Goal: Task Accomplishment & Management: Use online tool/utility

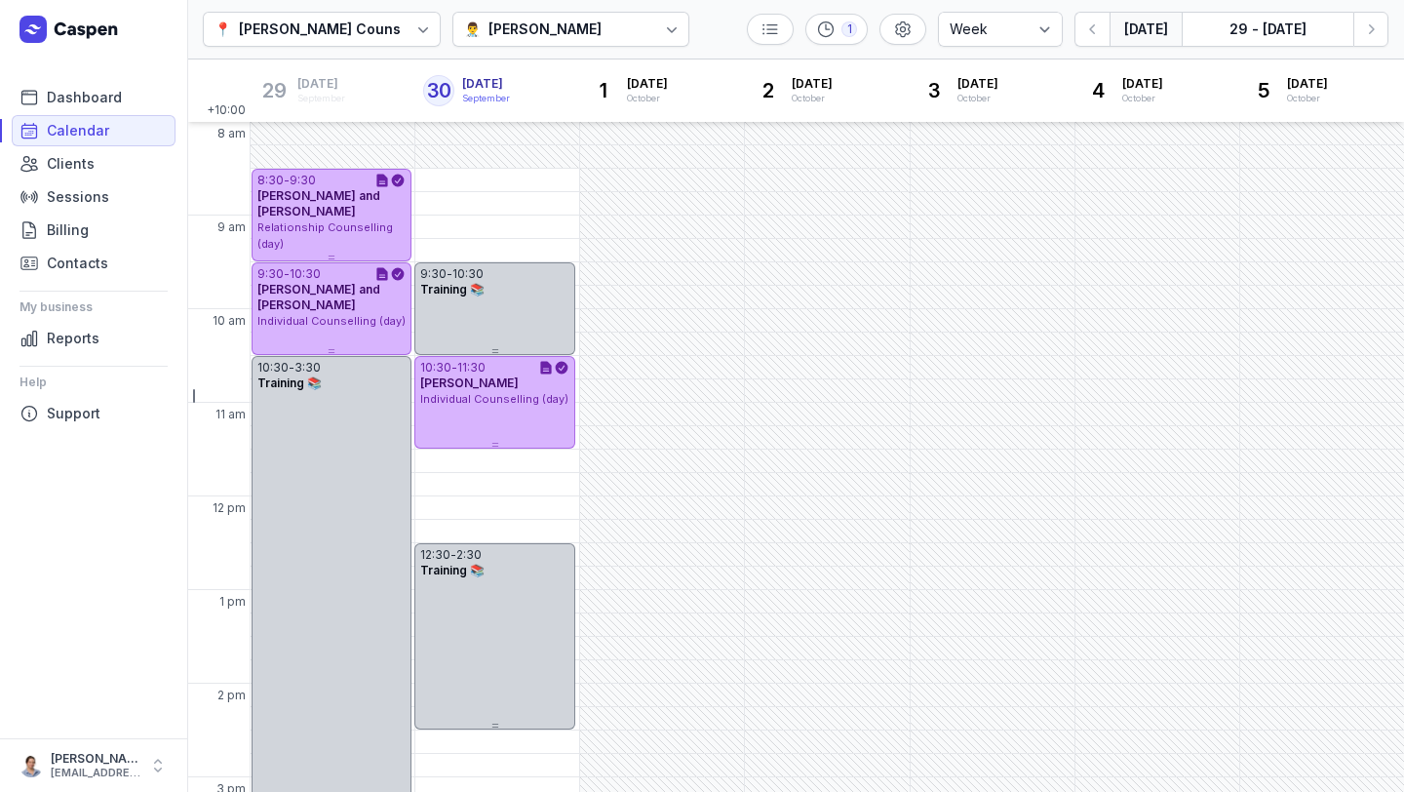
select select "week"
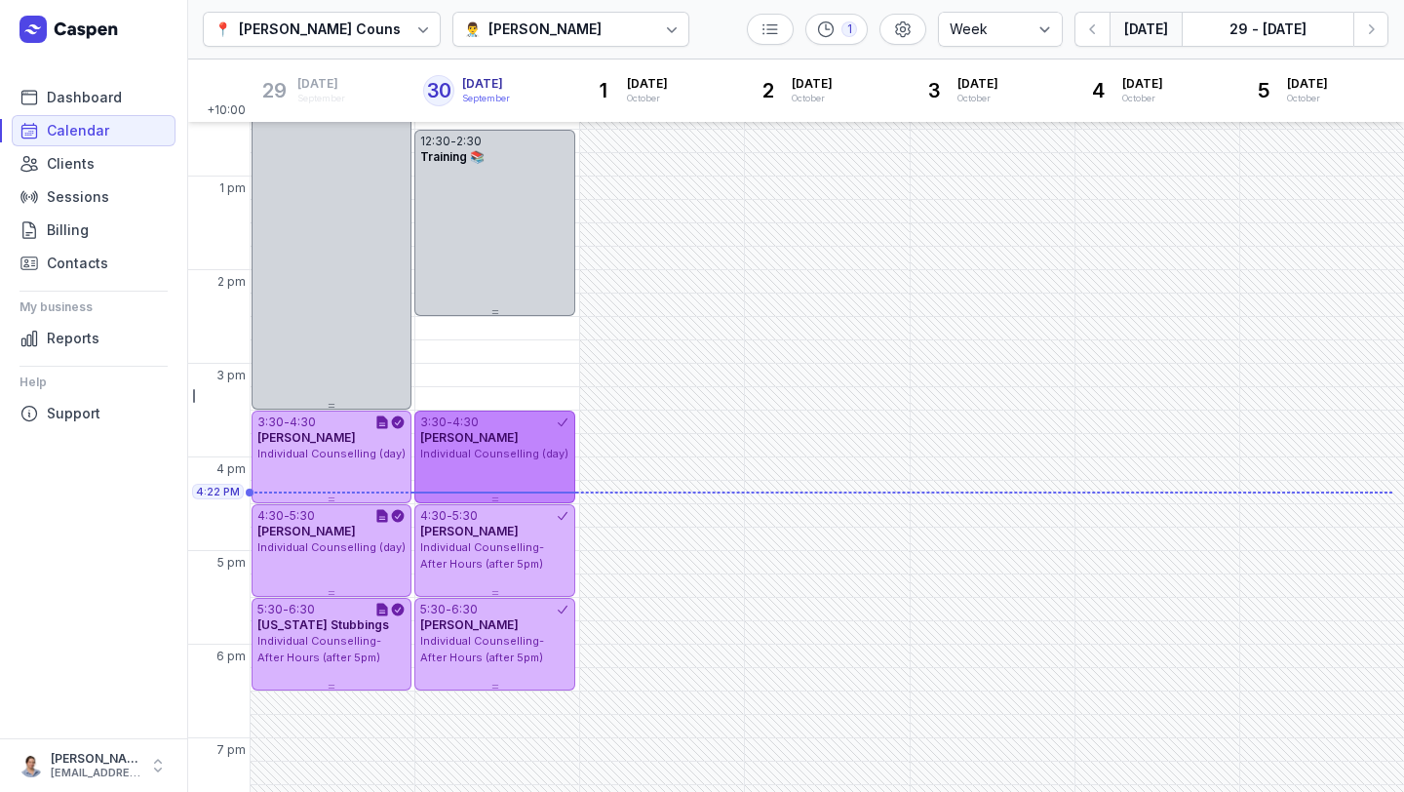
click at [518, 449] on span "Individual Counselling (day)" at bounding box center [494, 454] width 148 height 14
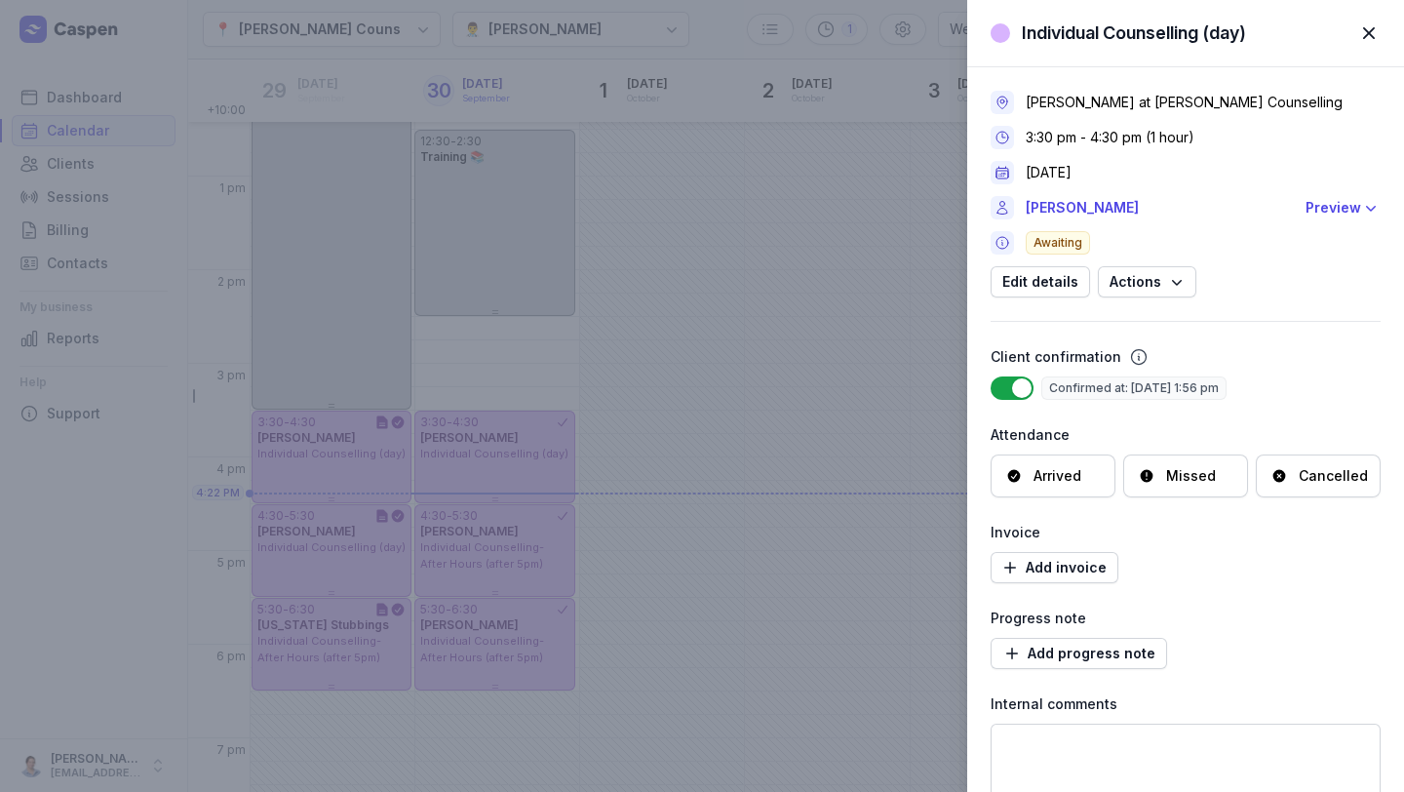
click at [1033, 490] on div "Arrived" at bounding box center [1053, 475] width 125 height 43
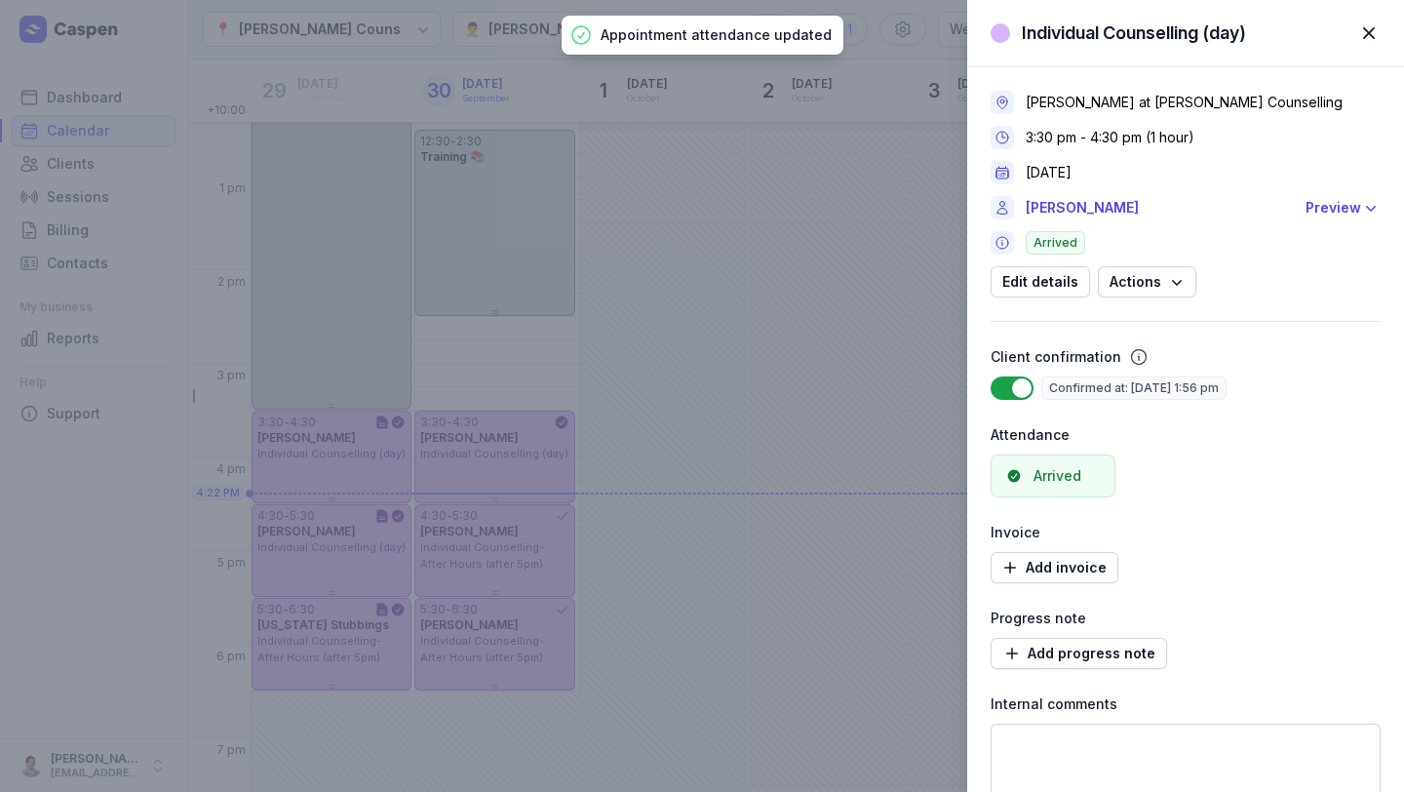
click at [462, 538] on div "Individual Counselling (day) Close panel [PERSON_NAME] at [PERSON_NAME] Counsel…" at bounding box center [702, 396] width 1404 height 792
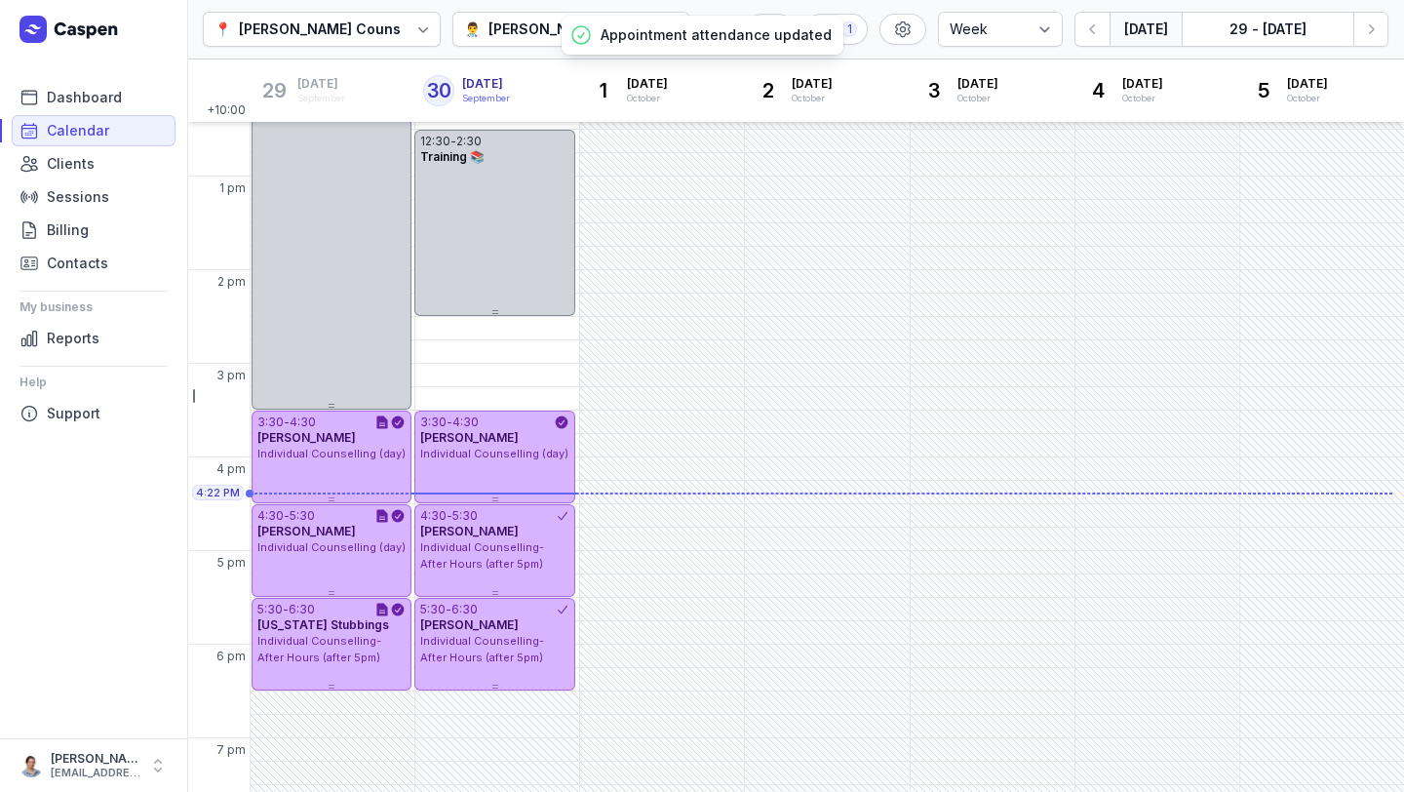
click at [462, 539] on div "Individual Counselling- After Hours (after 5pm)" at bounding box center [494, 555] width 148 height 32
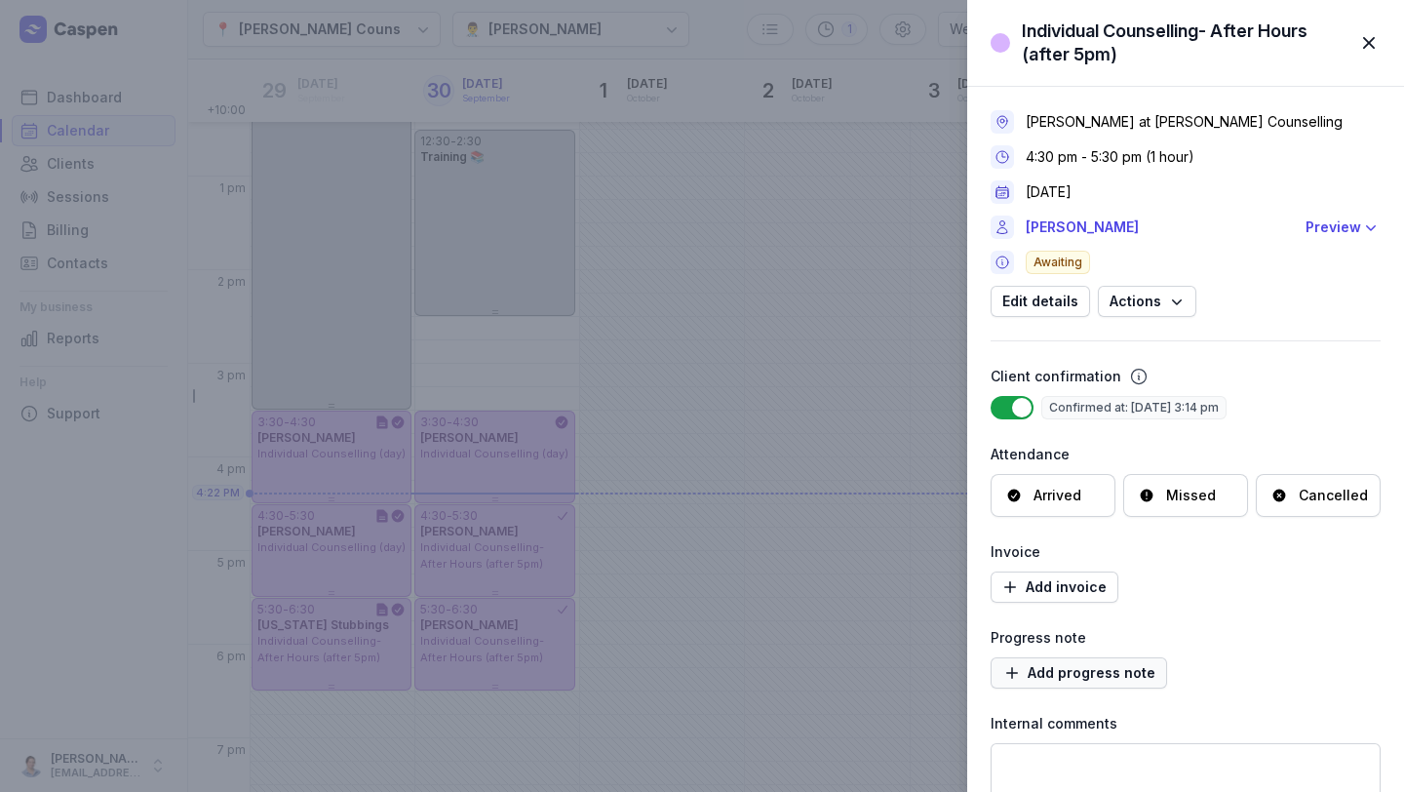
click at [1097, 668] on span "Add progress note" at bounding box center [1079, 672] width 153 height 23
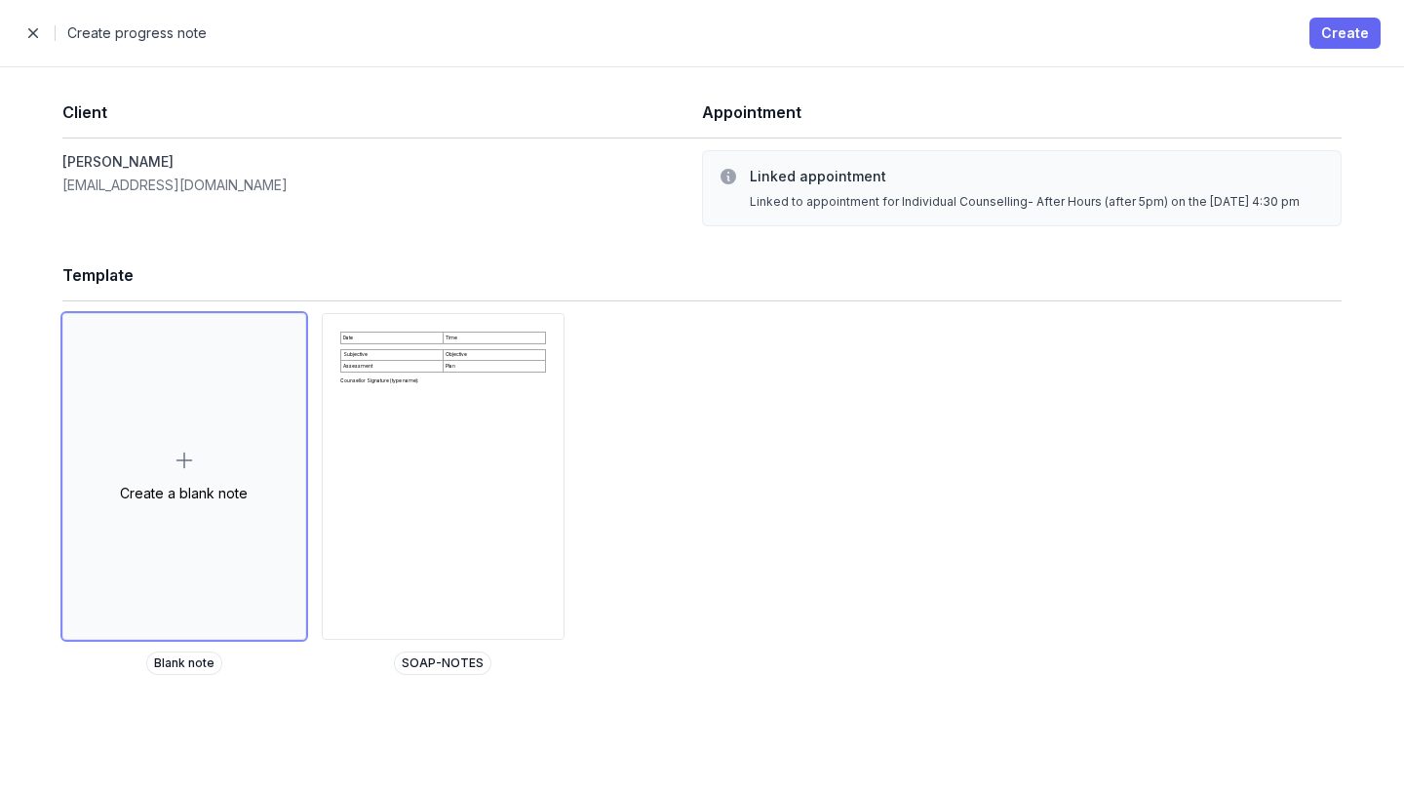
click at [1348, 37] on span "Create" at bounding box center [1346, 32] width 48 height 23
select select
select select "***"
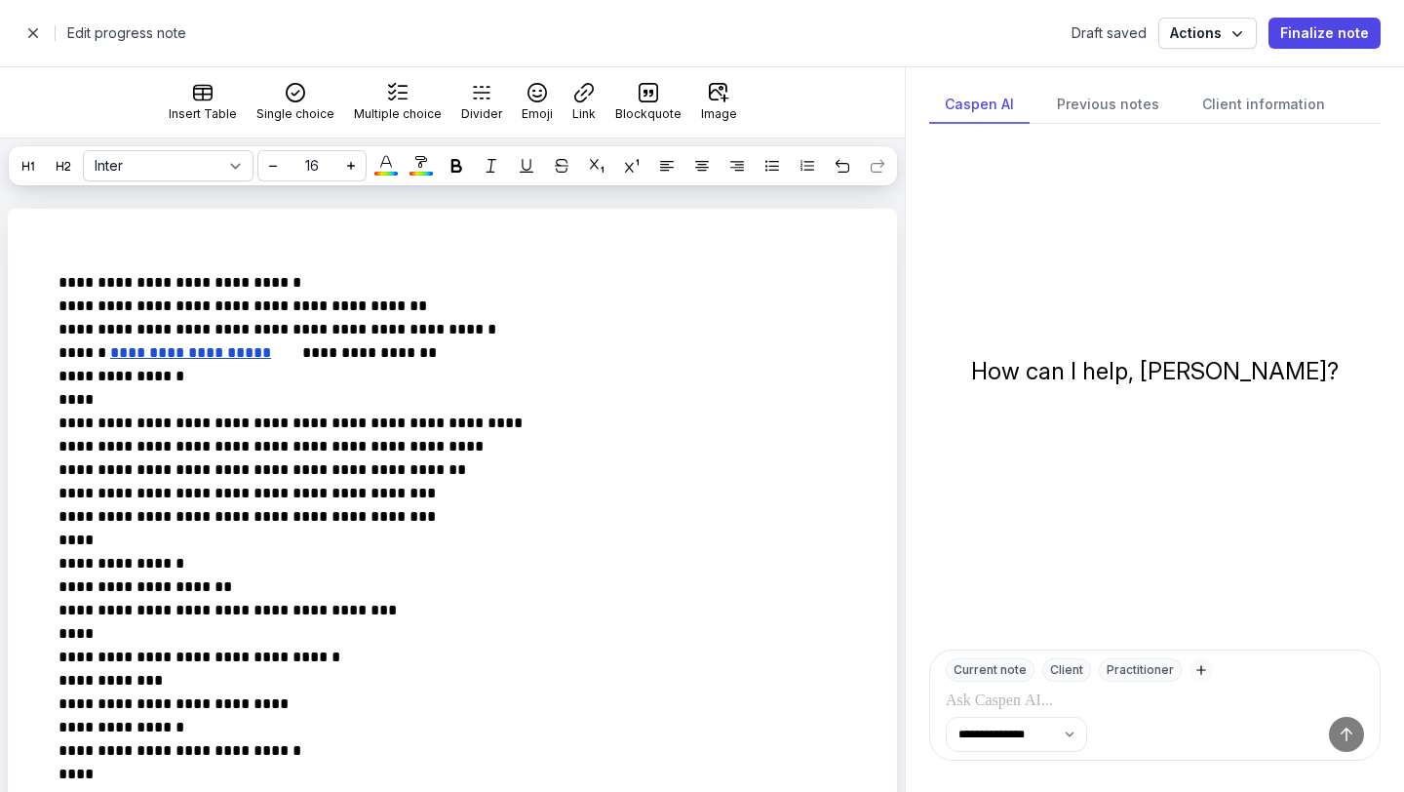
scroll to position [197, 0]
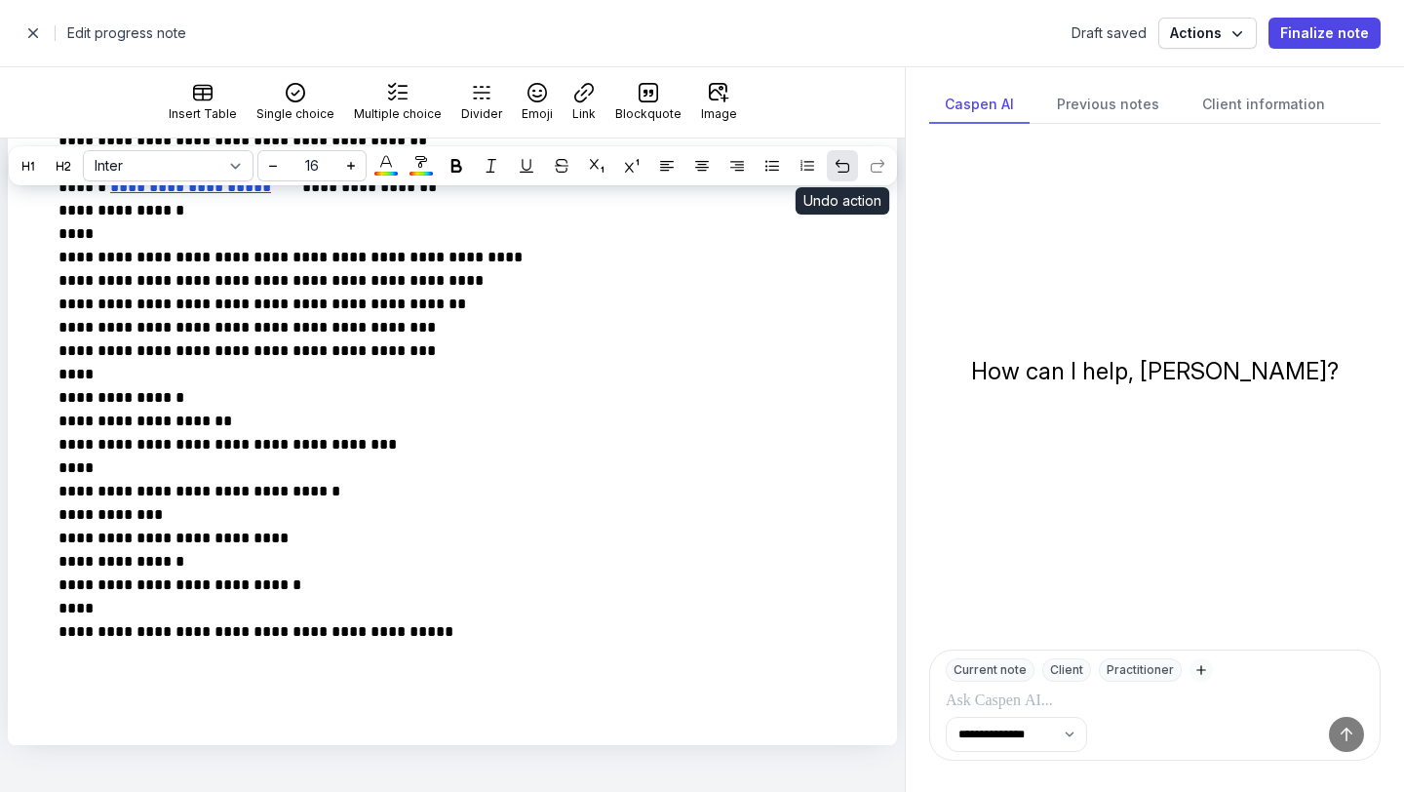
click at [837, 171] on icon at bounding box center [843, 166] width 14 height 14
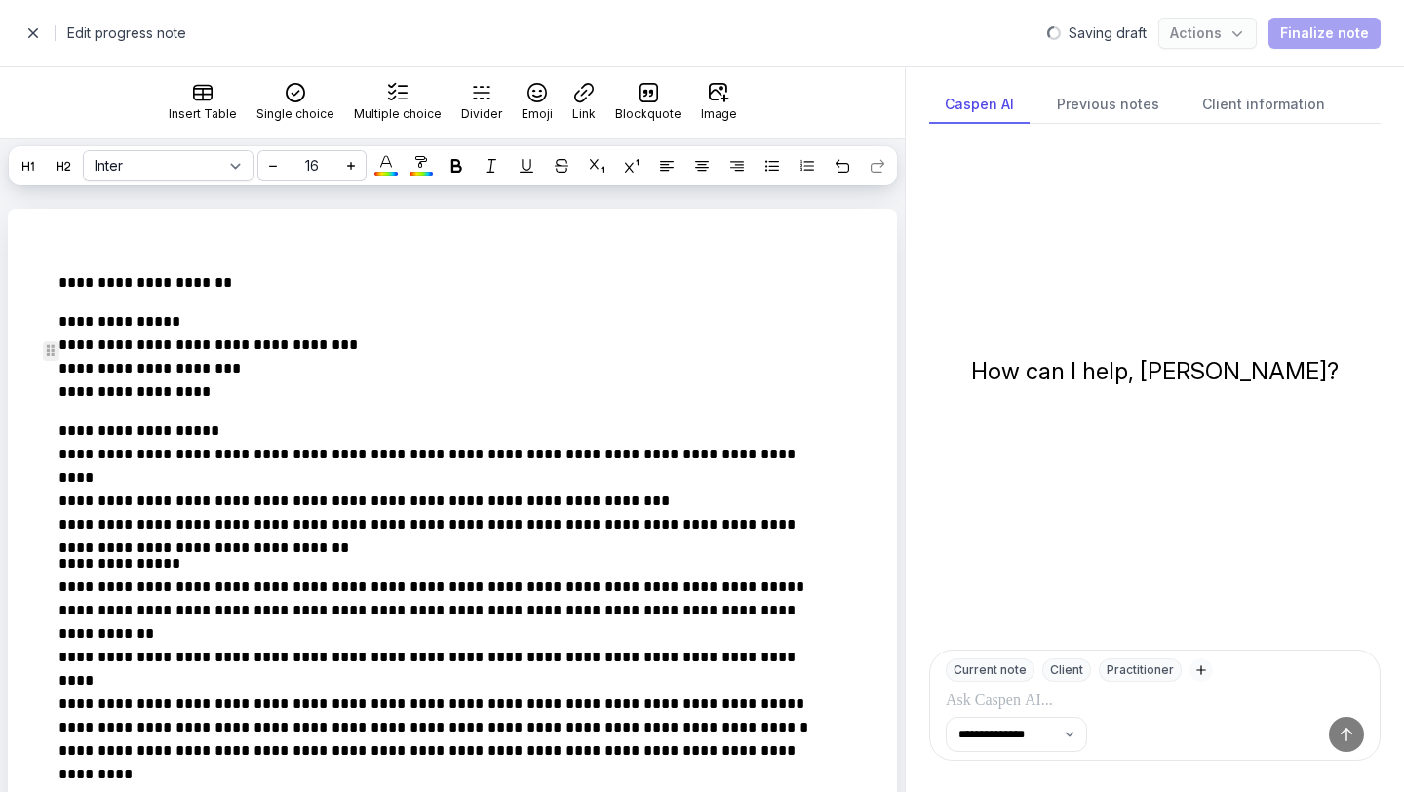
click at [314, 371] on p "**********" at bounding box center [441, 357] width 765 height 94
drag, startPoint x: 190, startPoint y: 353, endPoint x: 1, endPoint y: 346, distance: 189.3
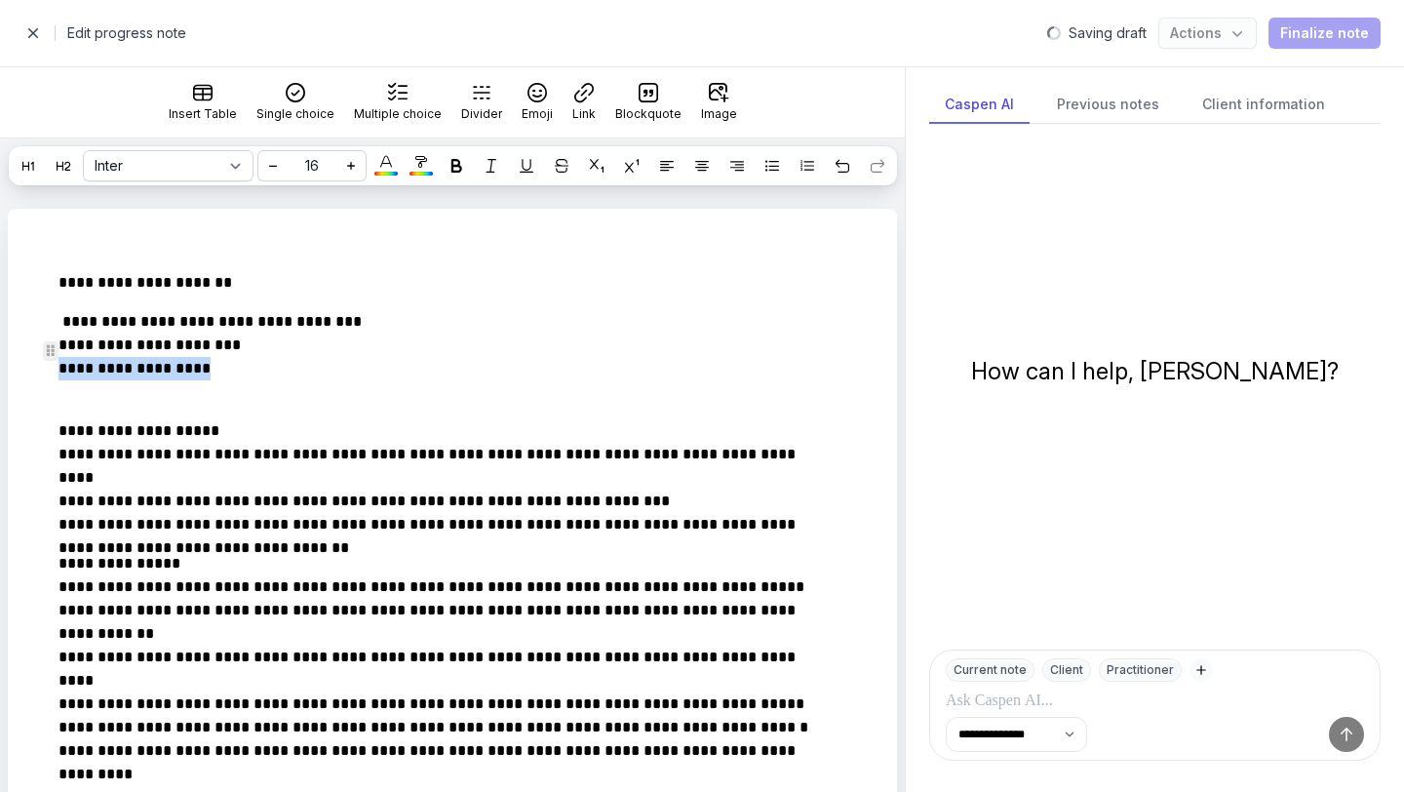
drag, startPoint x: 211, startPoint y: 422, endPoint x: 54, endPoint y: 423, distance: 157.0
drag, startPoint x: 235, startPoint y: 465, endPoint x: 0, endPoint y: 454, distance: 235.3
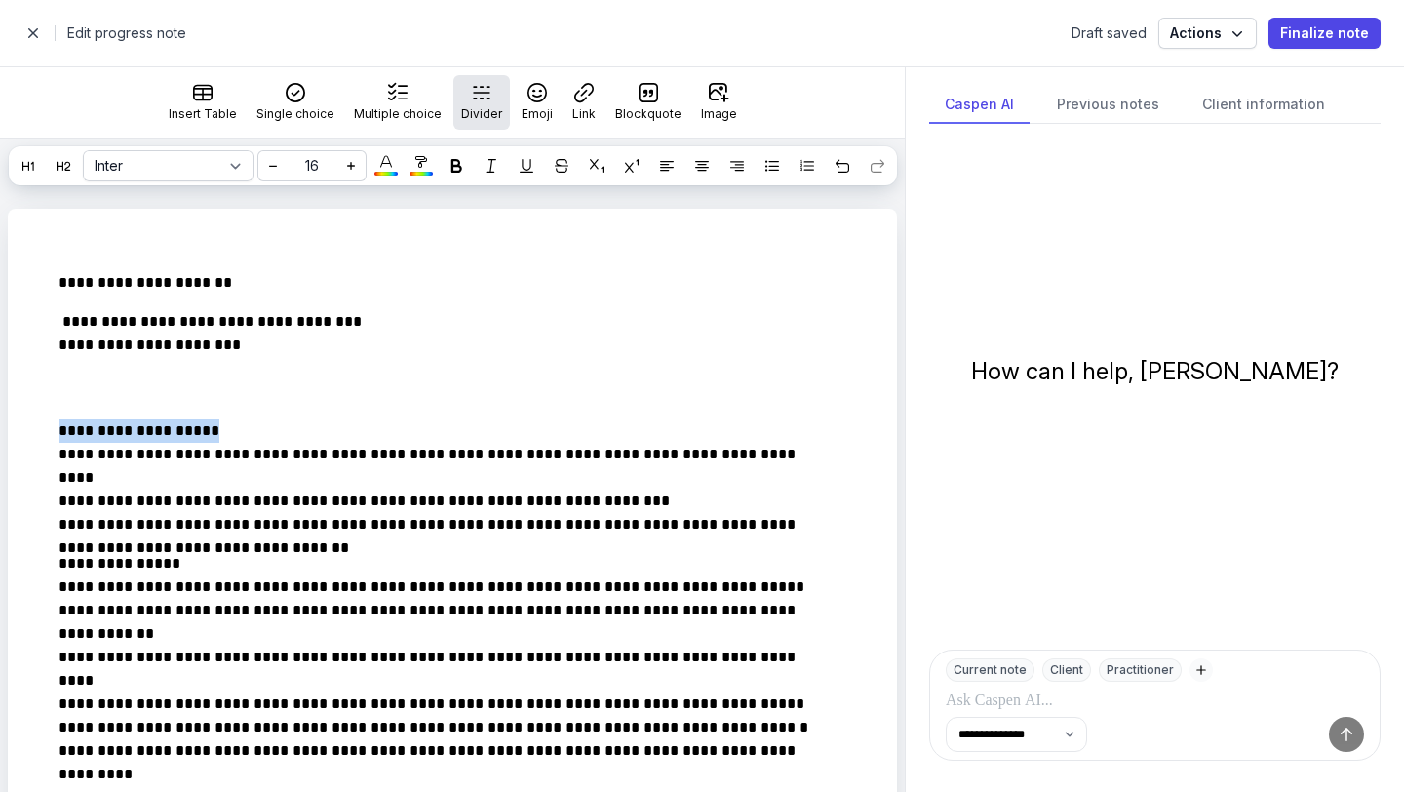
select select
click at [451, 164] on icon at bounding box center [457, 166] width 14 height 14
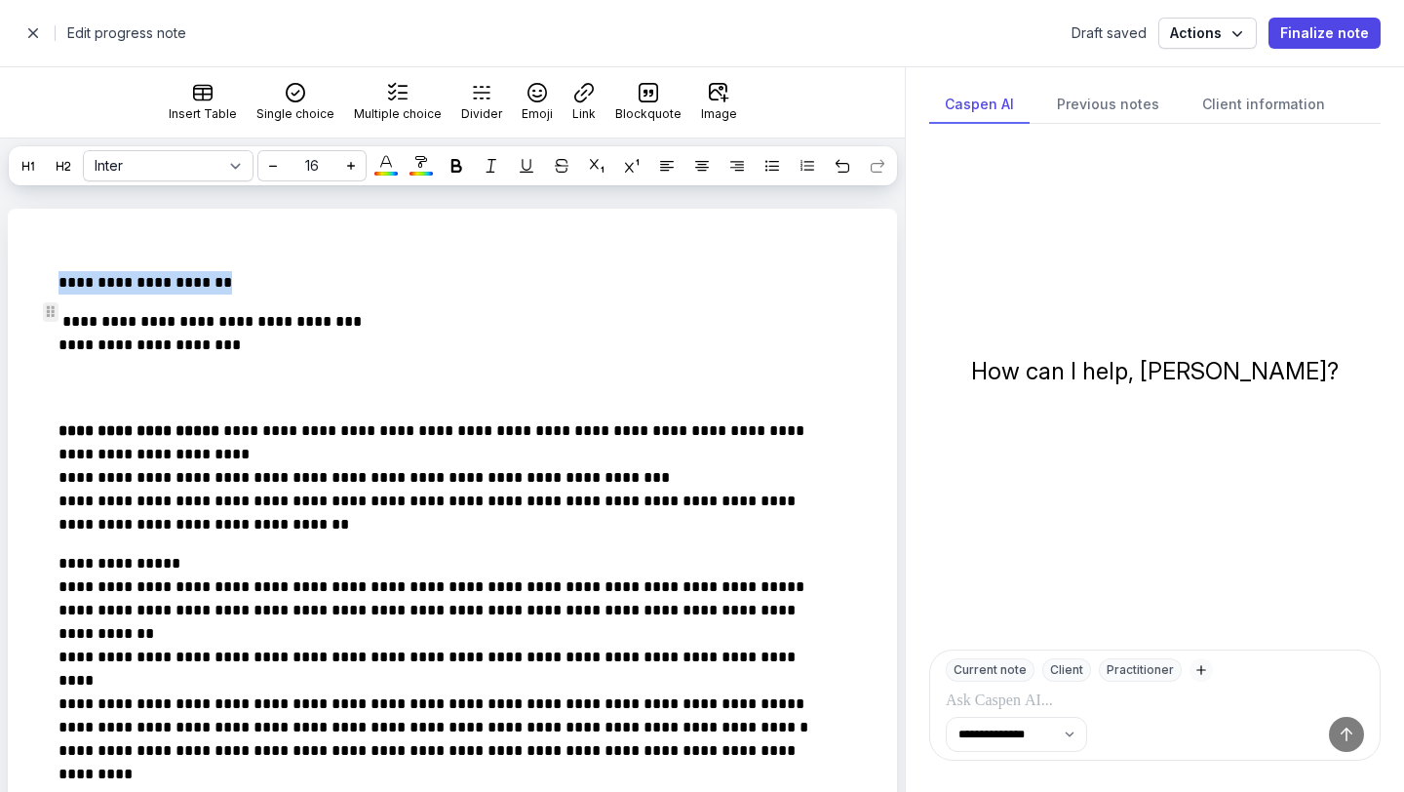
drag, startPoint x: 240, startPoint y: 309, endPoint x: 0, endPoint y: 311, distance: 239.9
click at [446, 174] on div at bounding box center [456, 165] width 23 height 23
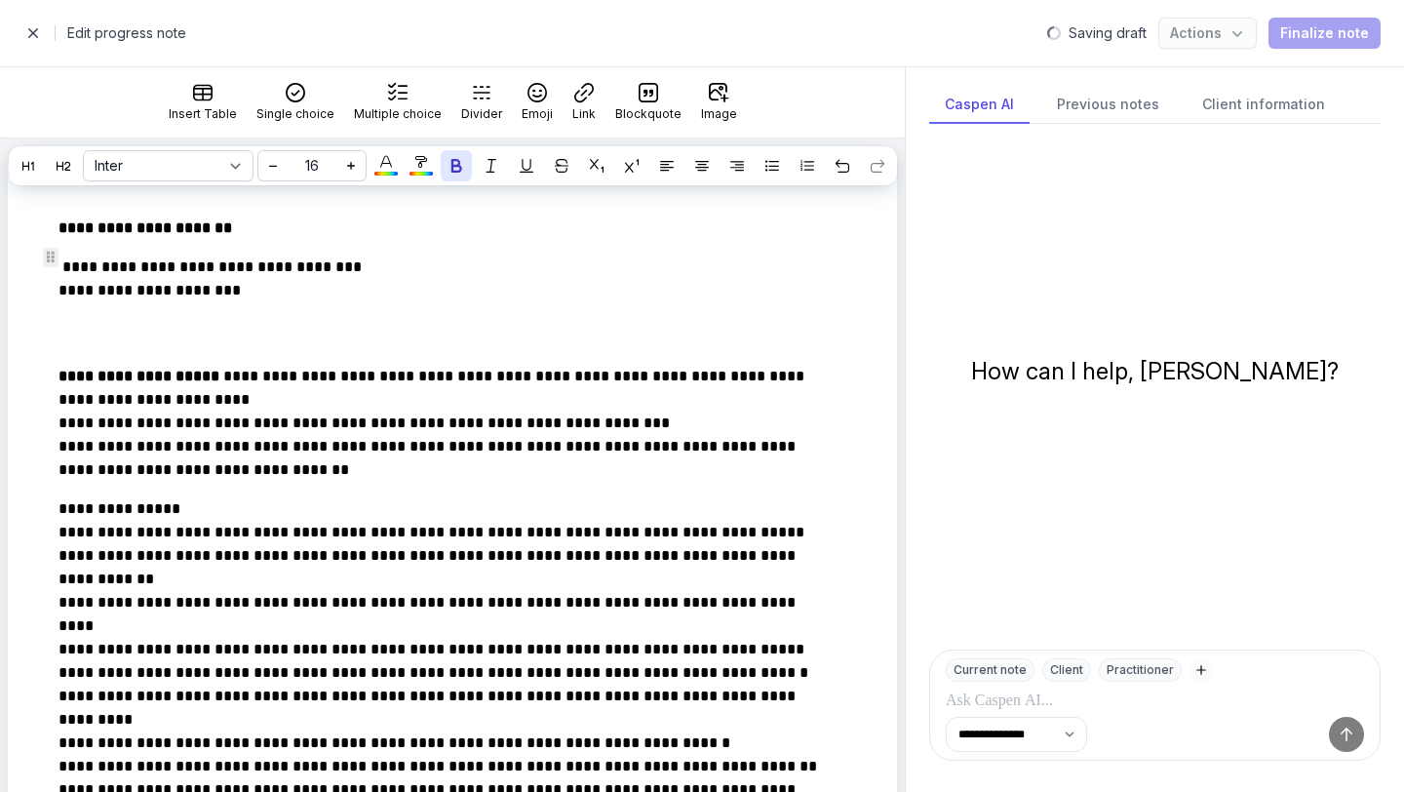
click at [259, 240] on p "**********" at bounding box center [441, 228] width 765 height 23
drag, startPoint x: 189, startPoint y: 542, endPoint x: 0, endPoint y: 541, distance: 189.2
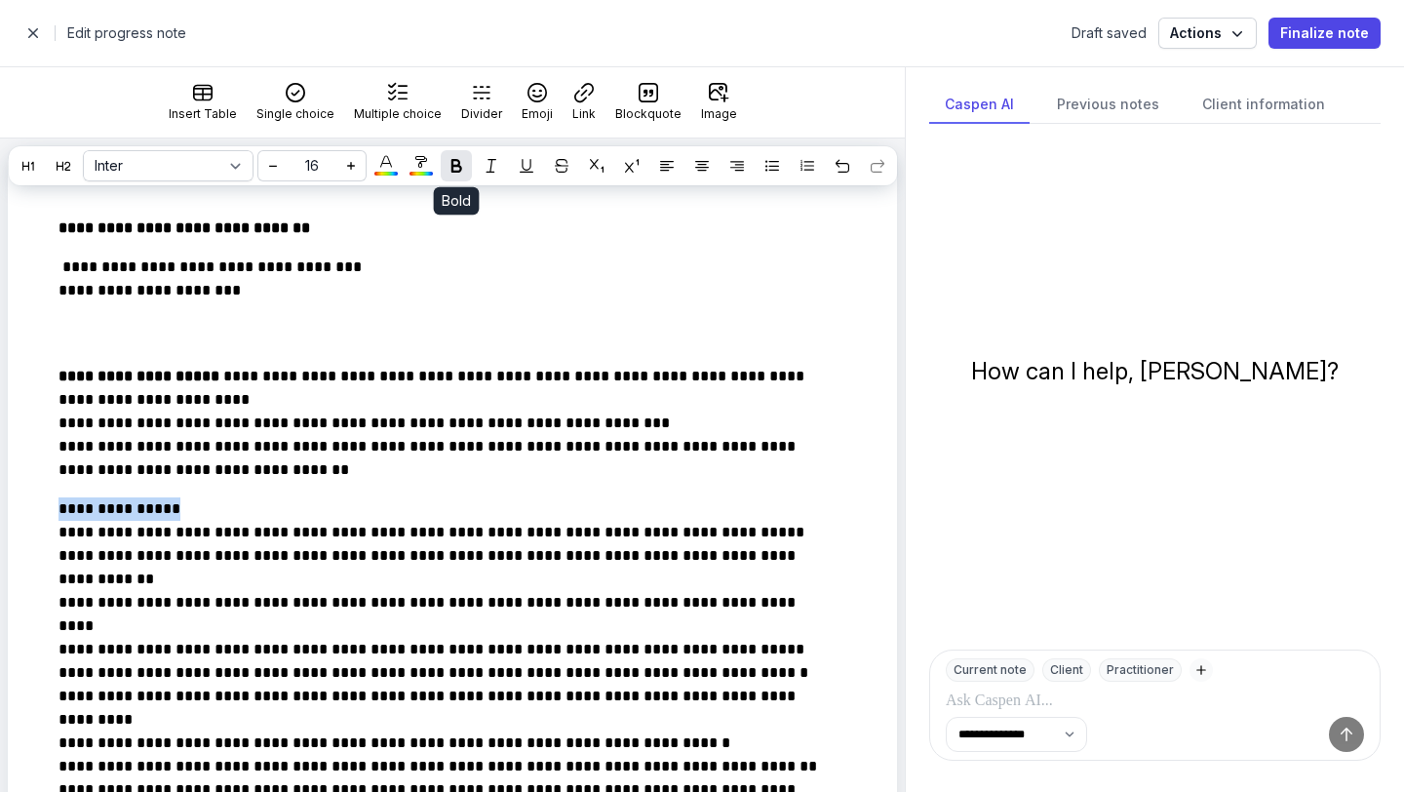
click at [458, 178] on button at bounding box center [456, 165] width 31 height 31
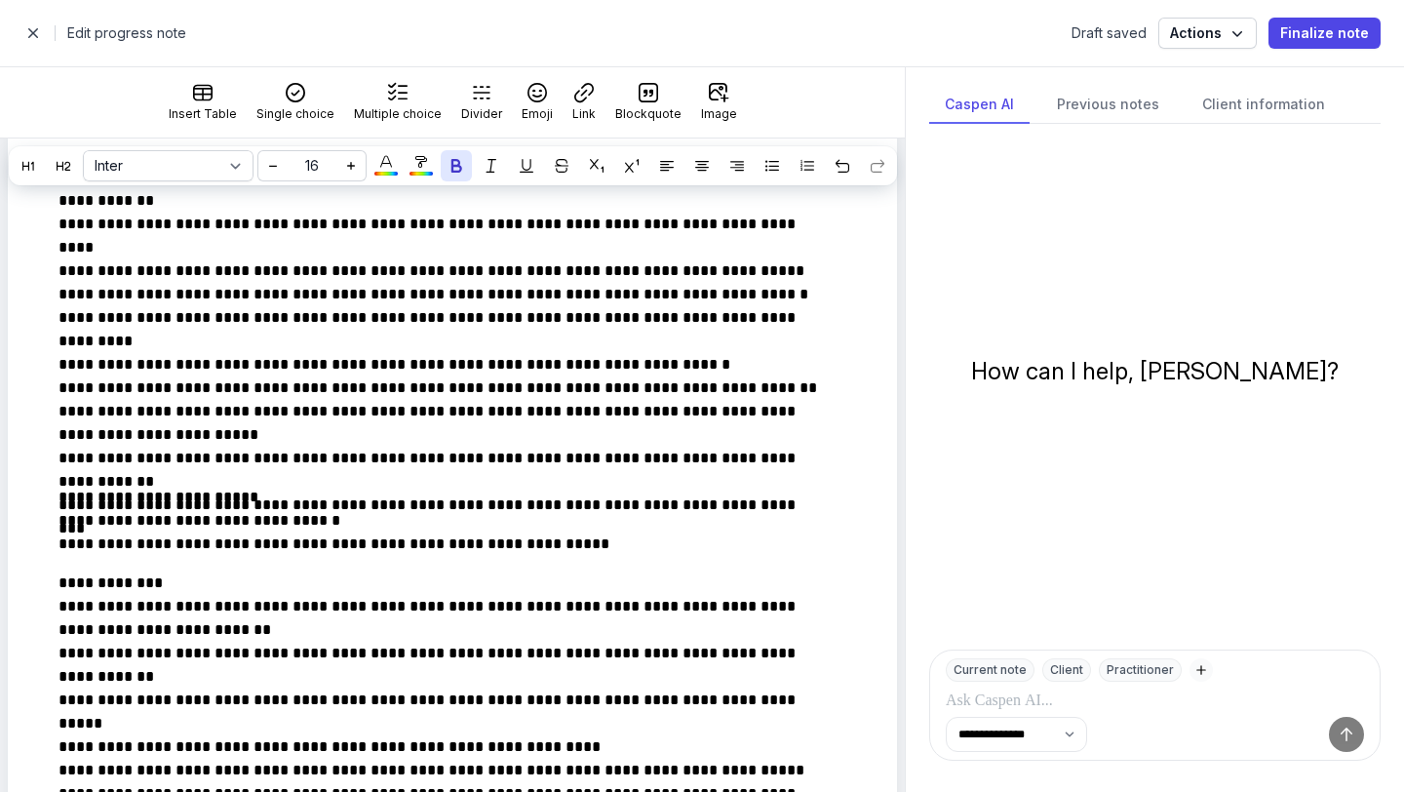
scroll to position [451, 0]
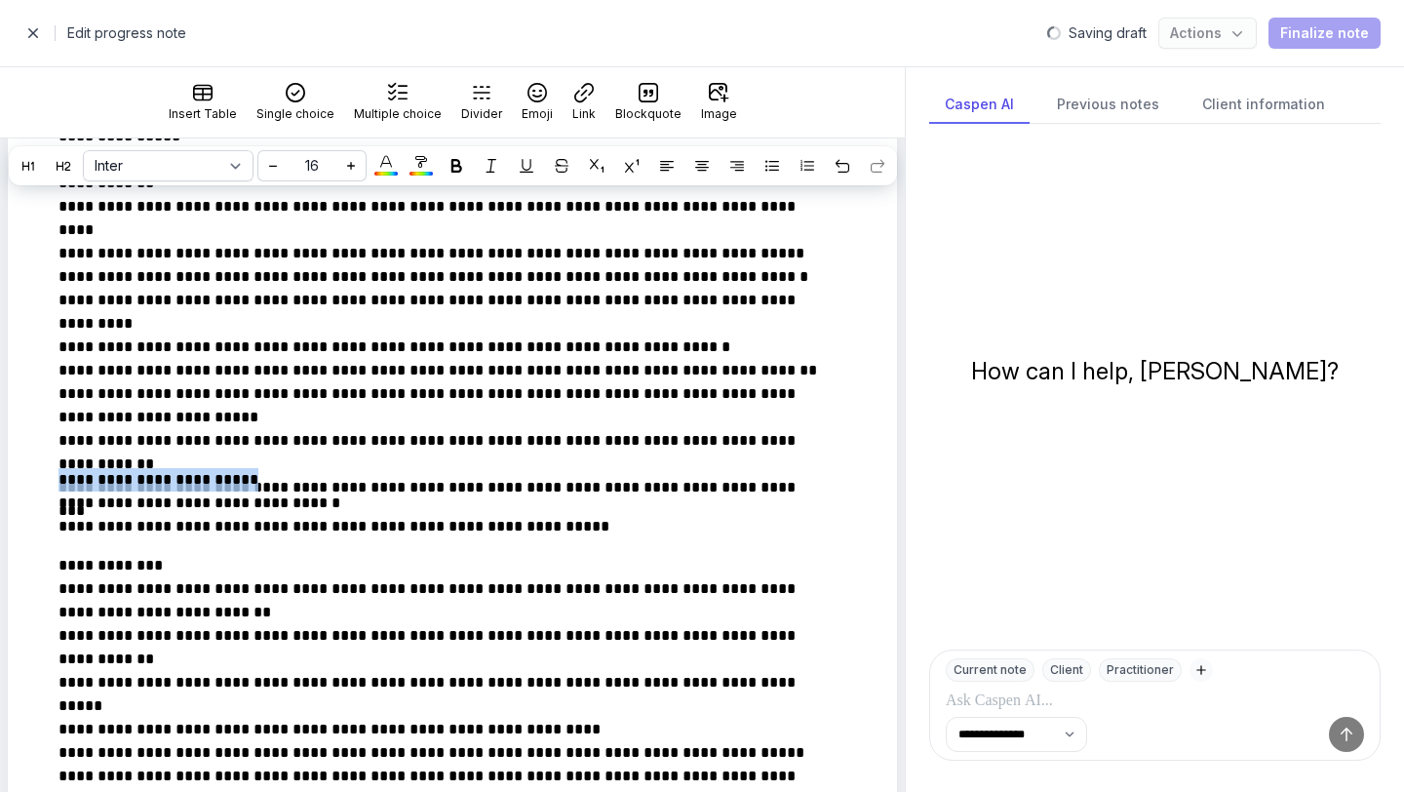
drag, startPoint x: 277, startPoint y: 507, endPoint x: 0, endPoint y: 511, distance: 277.0
click at [0, 511] on div "**********" at bounding box center [452, 597] width 905 height 1678
click at [448, 161] on div at bounding box center [456, 165] width 23 height 23
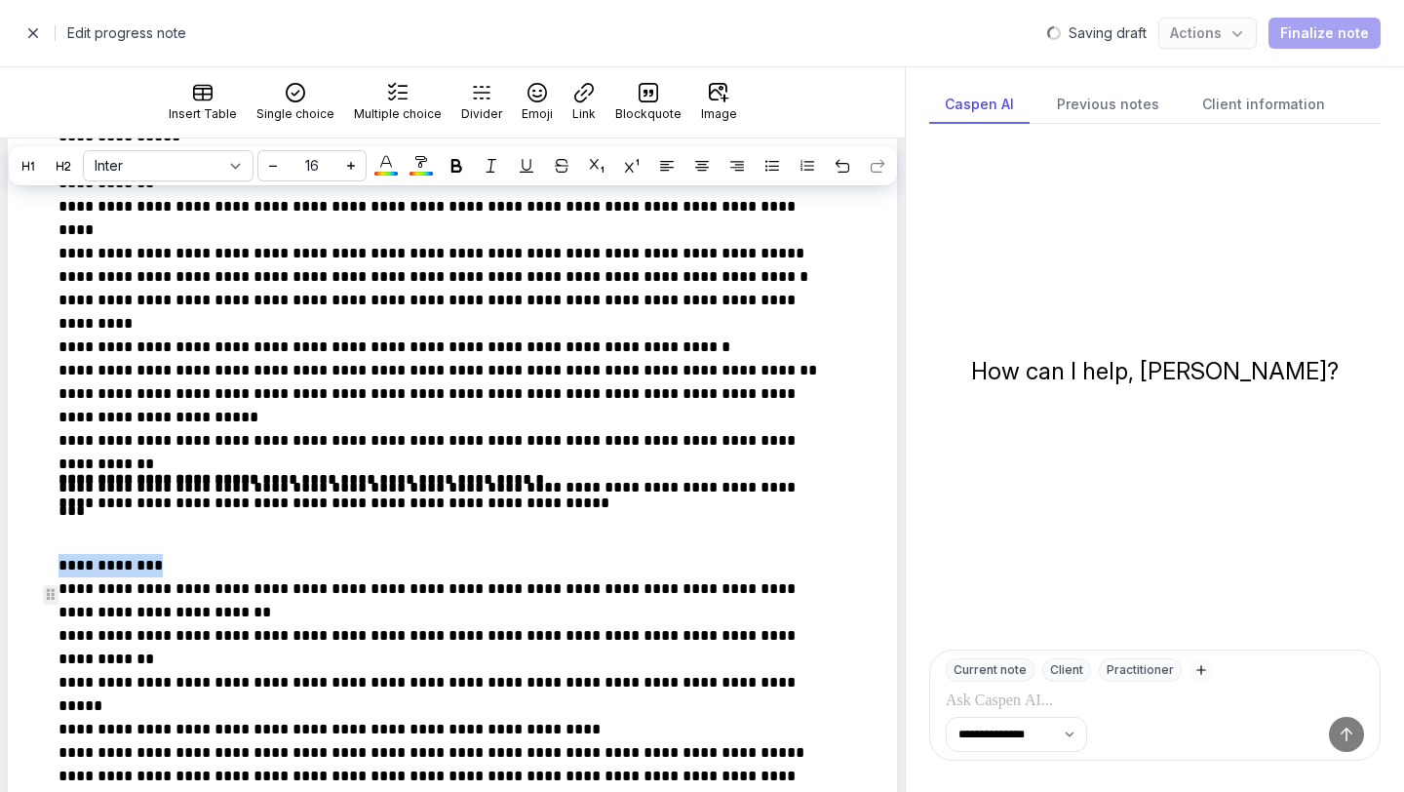
drag, startPoint x: 157, startPoint y: 603, endPoint x: 0, endPoint y: 601, distance: 157.0
click at [0, 601] on div "**********" at bounding box center [452, 597] width 905 height 1678
click at [459, 165] on icon at bounding box center [457, 166] width 14 height 14
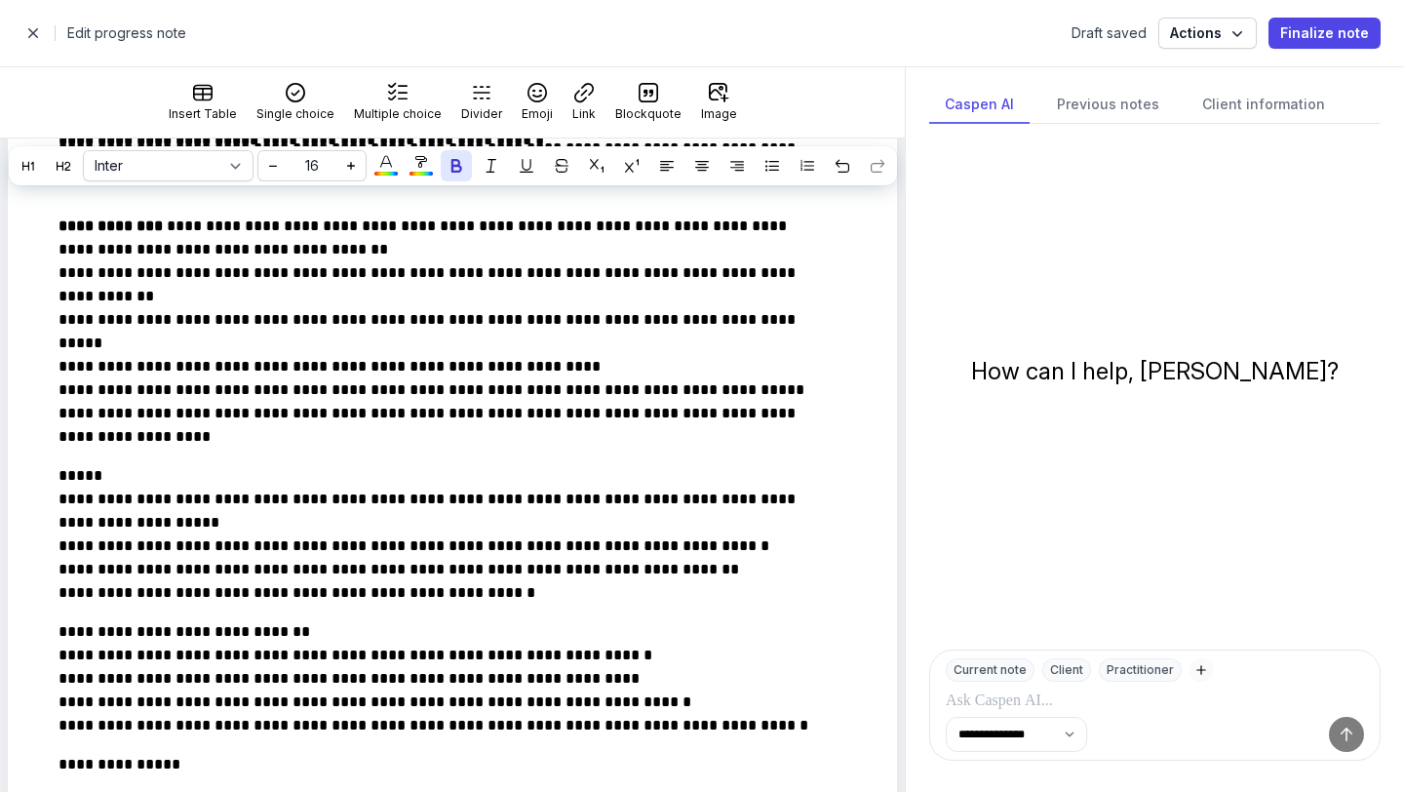
scroll to position [788, 0]
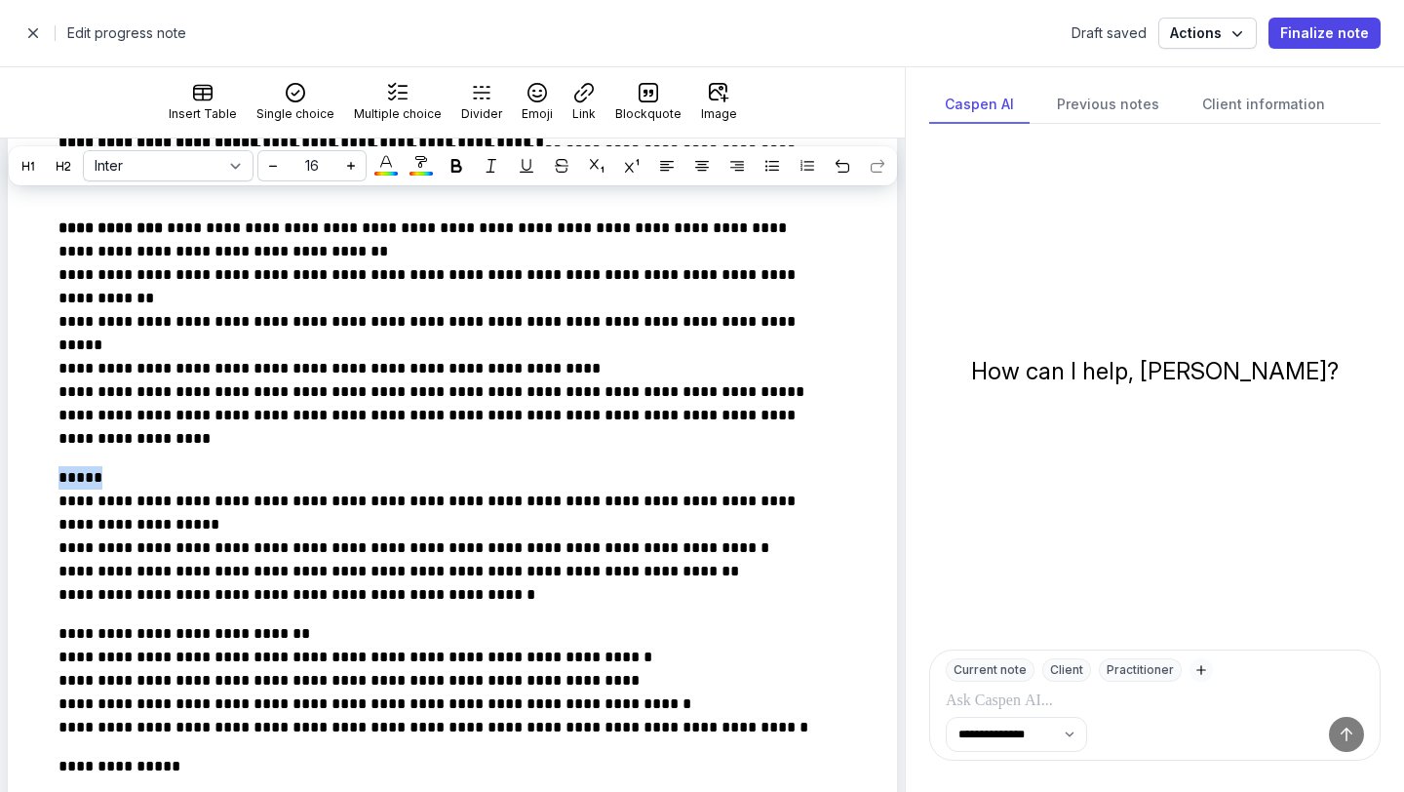
drag, startPoint x: 106, startPoint y: 498, endPoint x: 0, endPoint y: 510, distance: 107.0
click at [0, 510] on div "**********" at bounding box center [452, 260] width 905 height 1678
click at [459, 166] on icon at bounding box center [457, 166] width 14 height 14
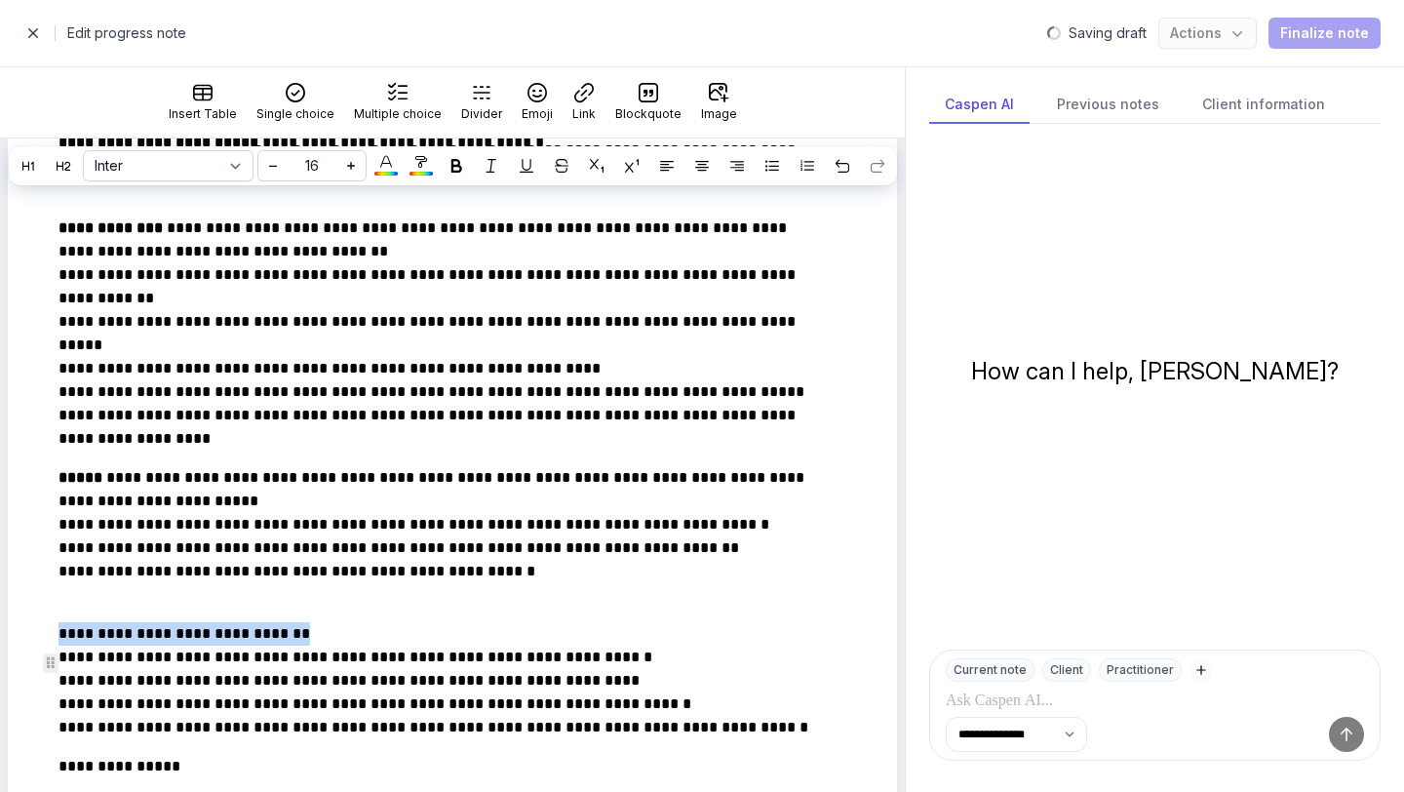
drag, startPoint x: 331, startPoint y: 662, endPoint x: 0, endPoint y: 674, distance: 330.8
click at [0, 674] on div "**********" at bounding box center [452, 260] width 905 height 1678
click at [452, 177] on div at bounding box center [456, 165] width 23 height 23
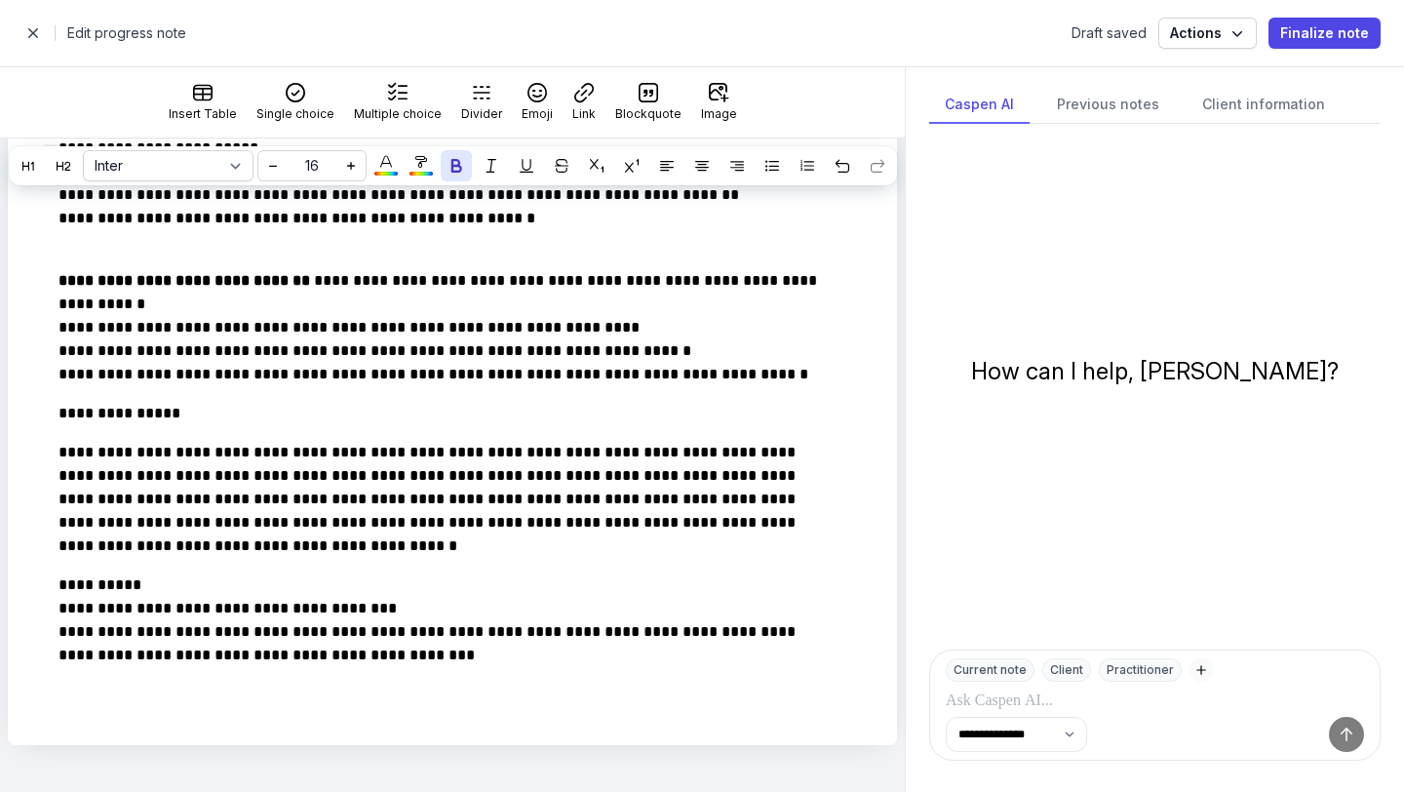
scroll to position [1168, 0]
drag, startPoint x: 216, startPoint y: 428, endPoint x: 0, endPoint y: 427, distance: 215.5
click at [466, 166] on div at bounding box center [456, 165] width 23 height 23
drag, startPoint x: 159, startPoint y: 580, endPoint x: 0, endPoint y: 587, distance: 159.1
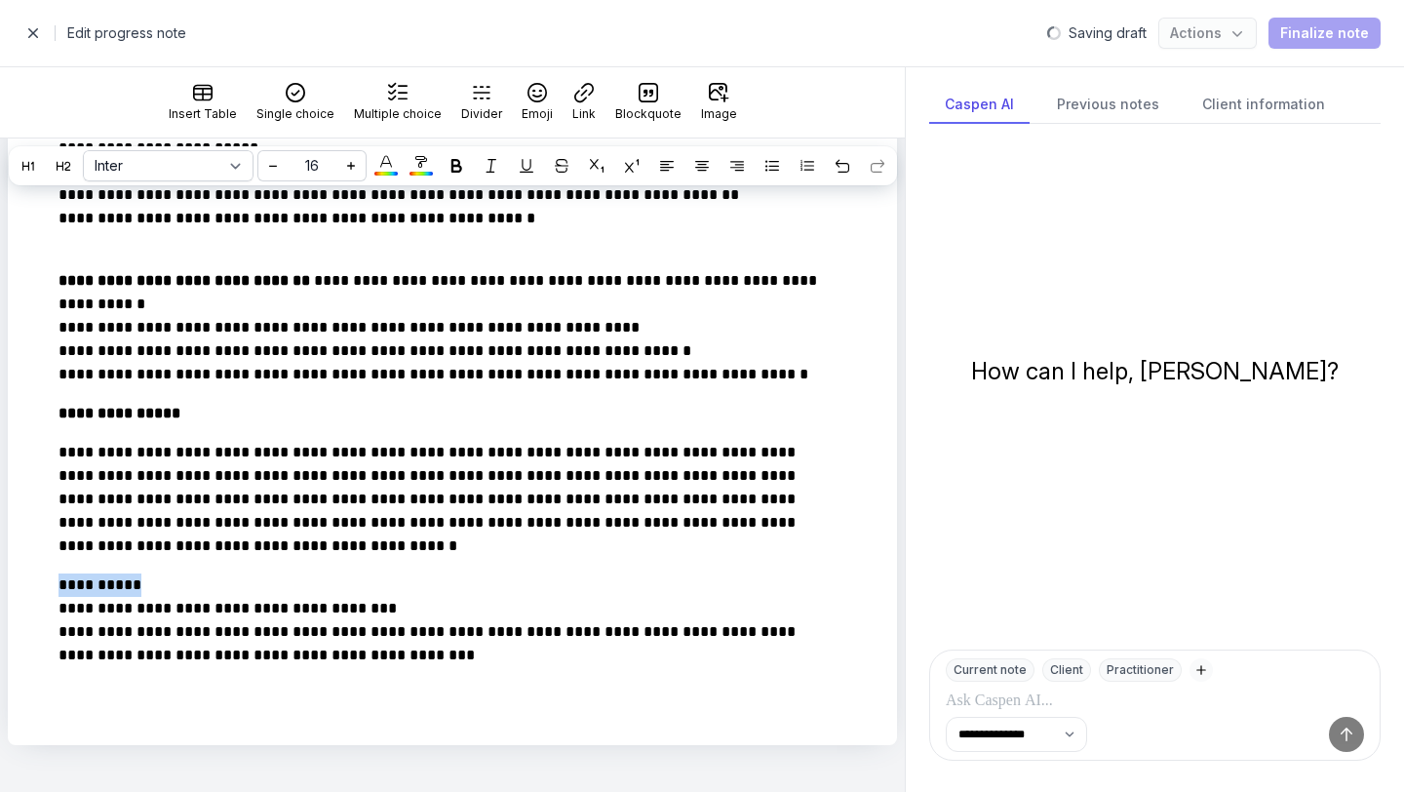
click at [453, 161] on icon at bounding box center [457, 166] width 14 height 14
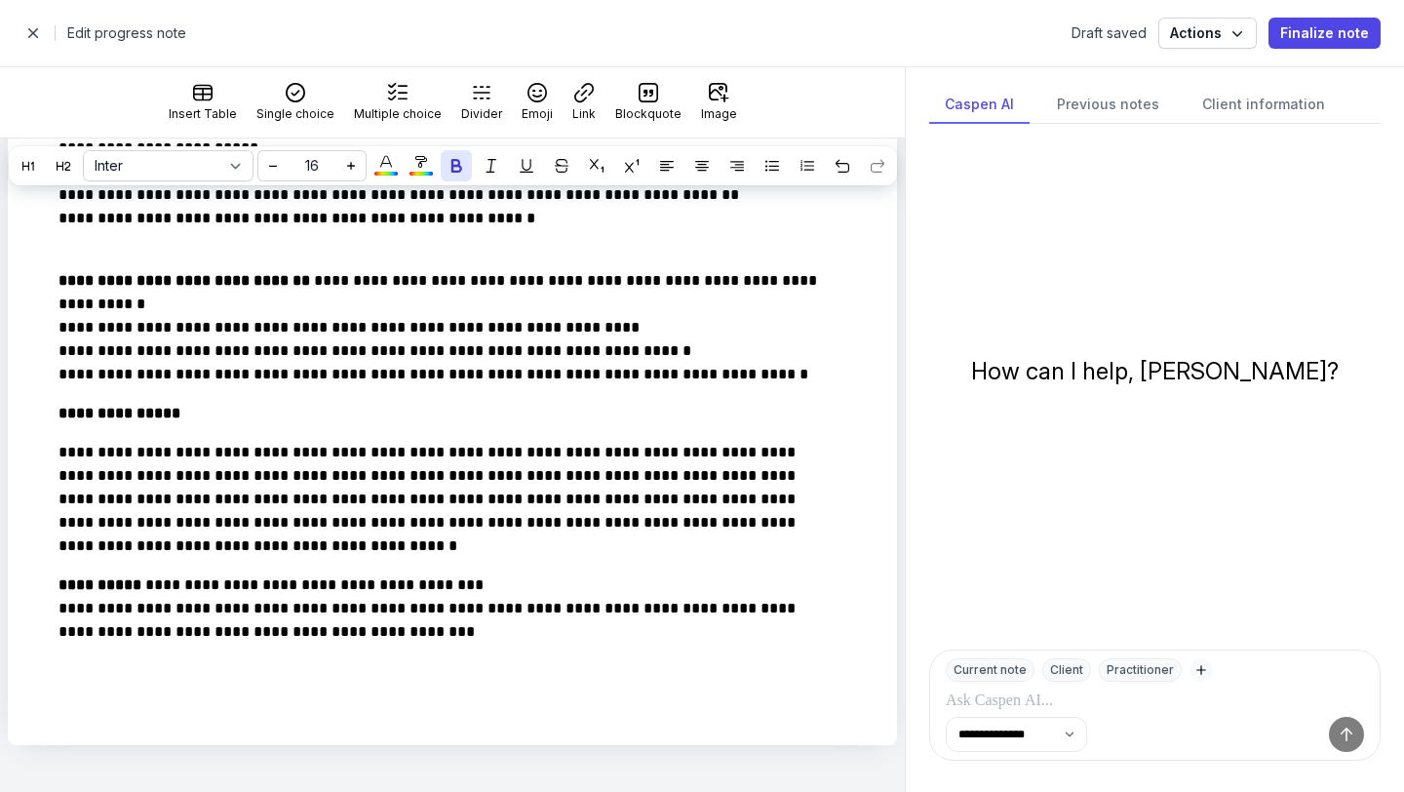
click at [37, 31] on span "button" at bounding box center [33, 33] width 39 height 39
select select "week"
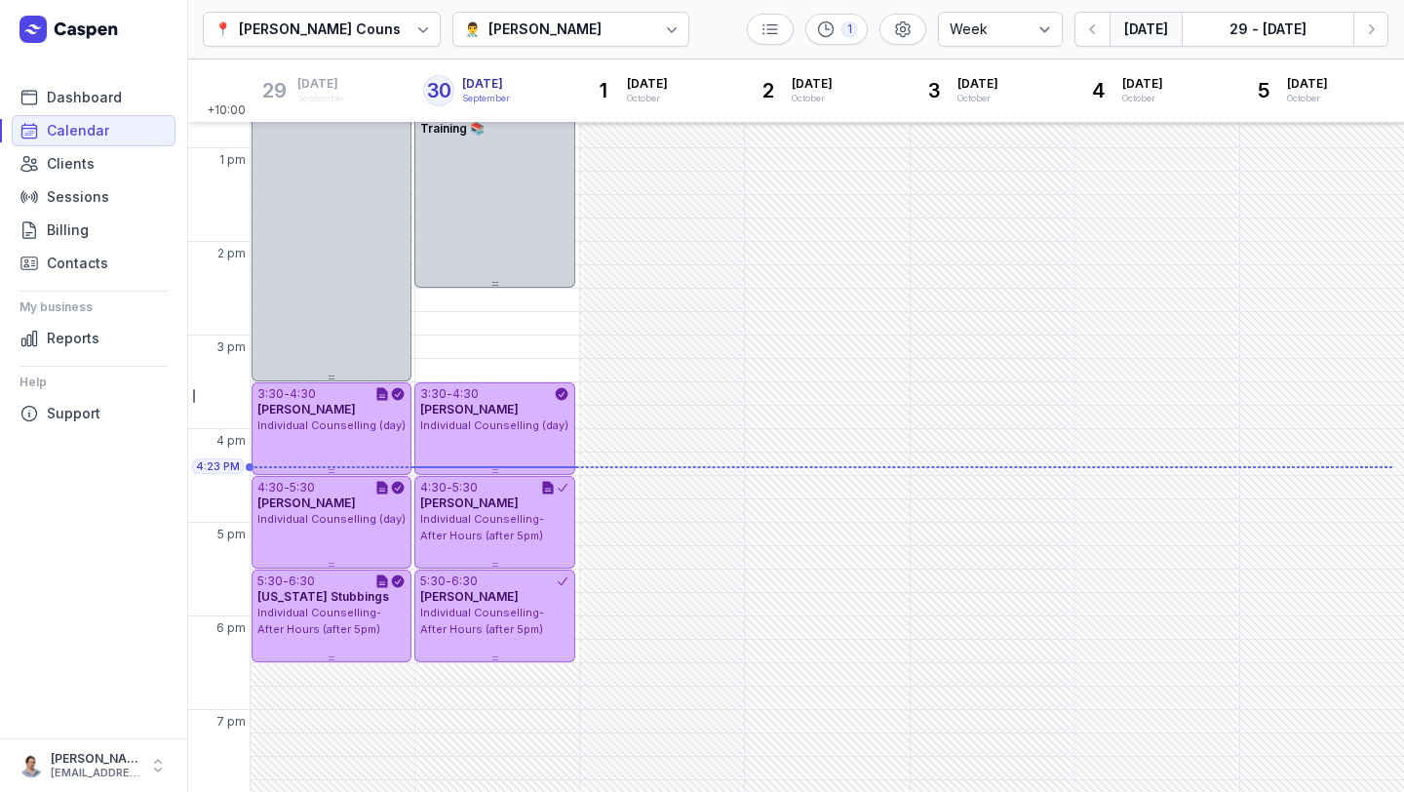
scroll to position [454, 0]
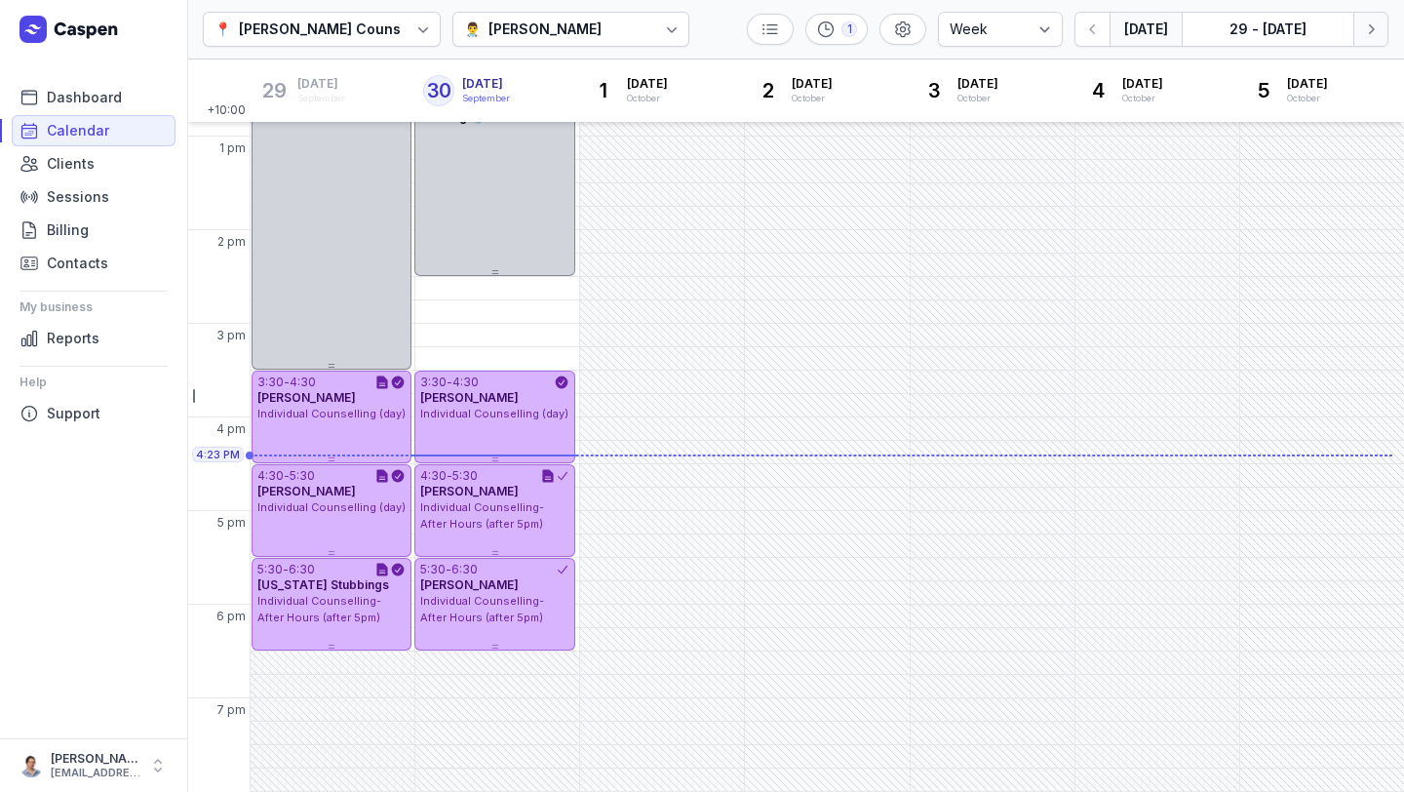
click at [1382, 45] on button "Next week" at bounding box center [1371, 29] width 35 height 35
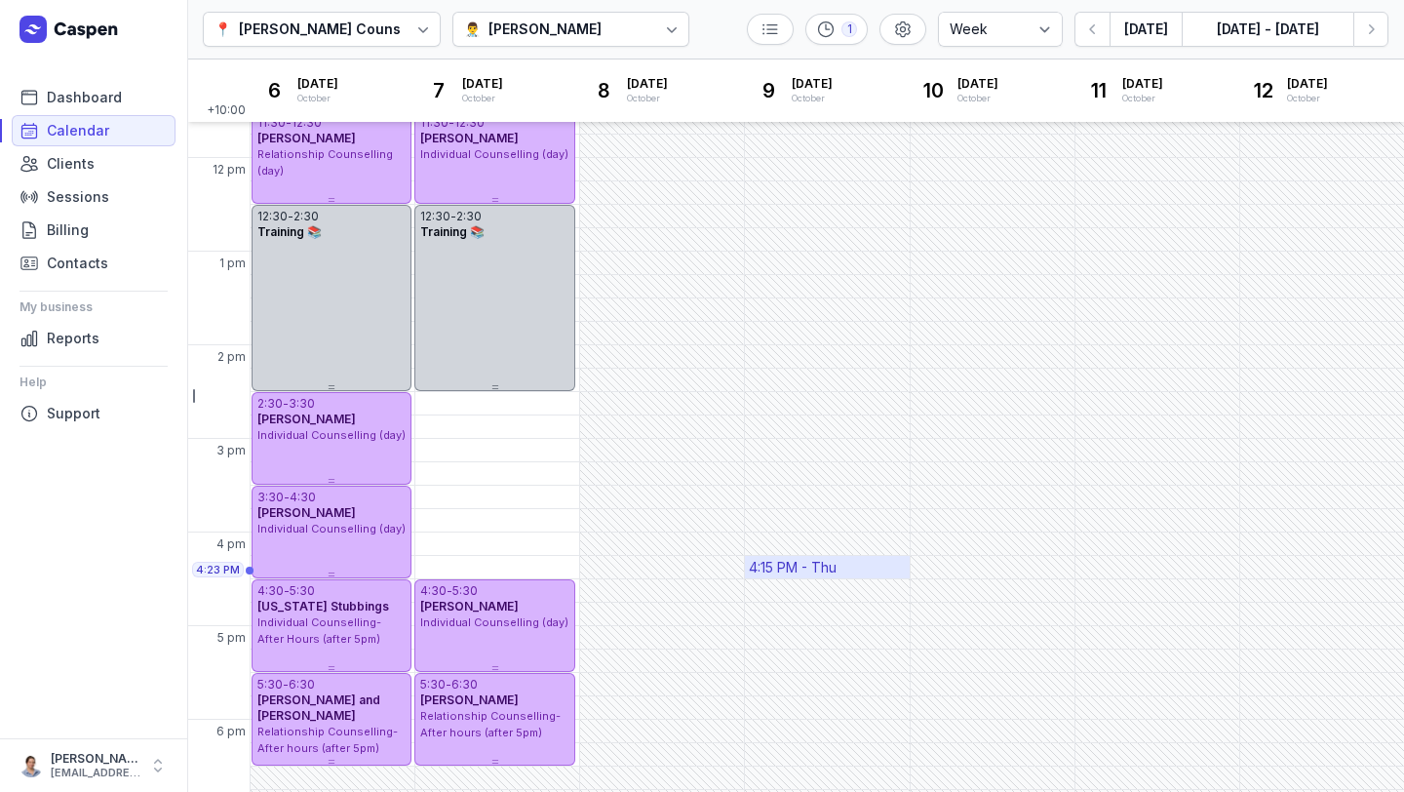
scroll to position [454, 0]
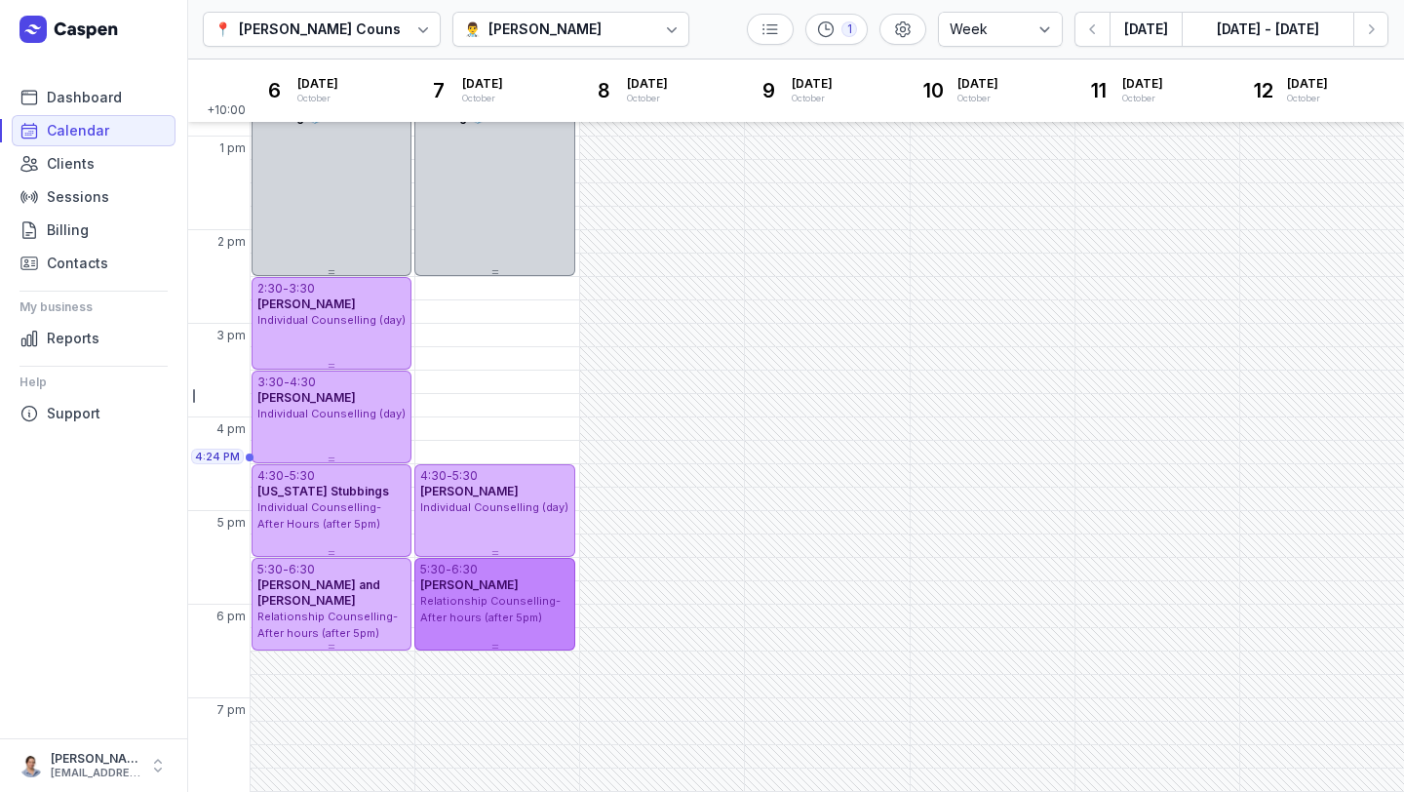
click at [519, 586] on span "[PERSON_NAME]" at bounding box center [469, 584] width 99 height 15
